Goal: Find specific page/section: Find specific page/section

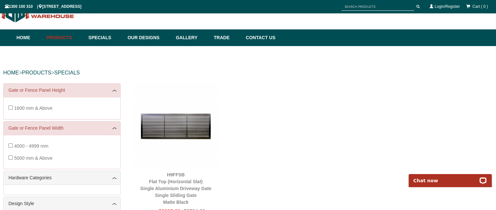
scroll to position [19, 0]
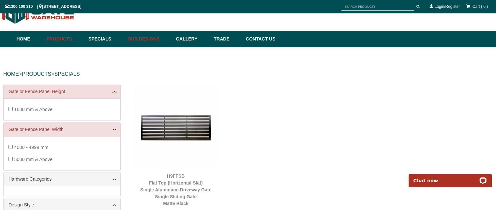
click at [151, 38] on link "Our Designs" at bounding box center [148, 39] width 48 height 17
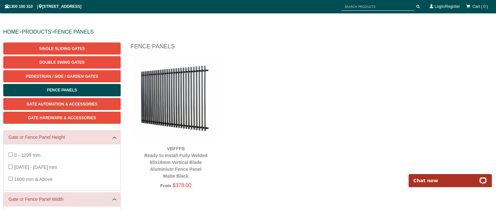
scroll to position [60, 0]
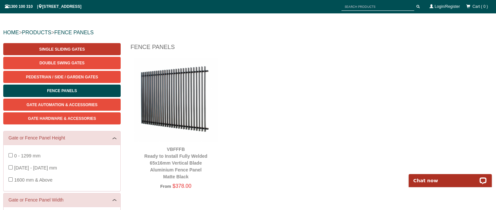
click at [81, 52] on link "Single Sliding Gates" at bounding box center [61, 49] width 117 height 12
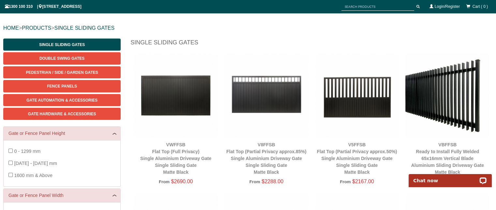
scroll to position [64, 0]
